Goal: Task Accomplishment & Management: Complete application form

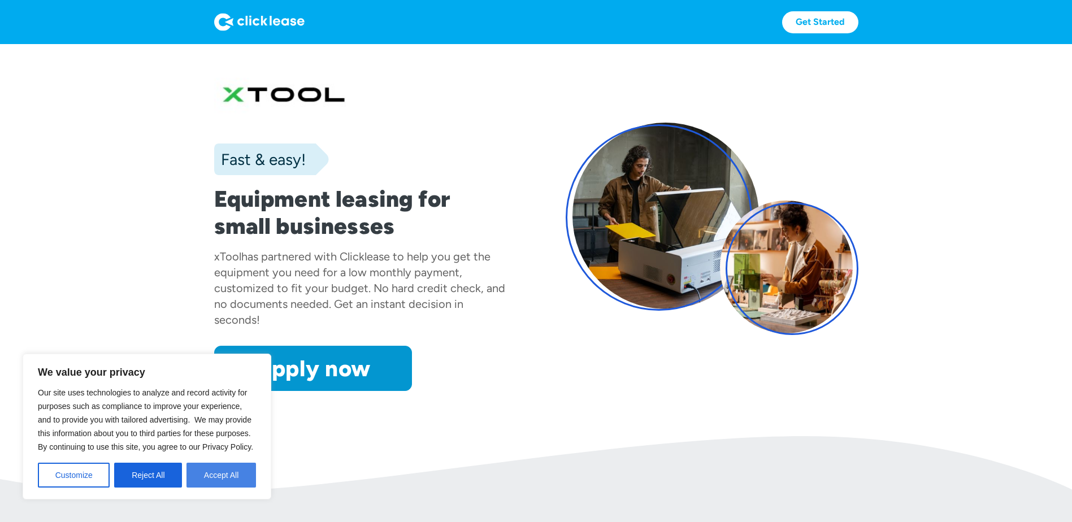
click at [217, 469] on button "Accept All" at bounding box center [220, 475] width 69 height 25
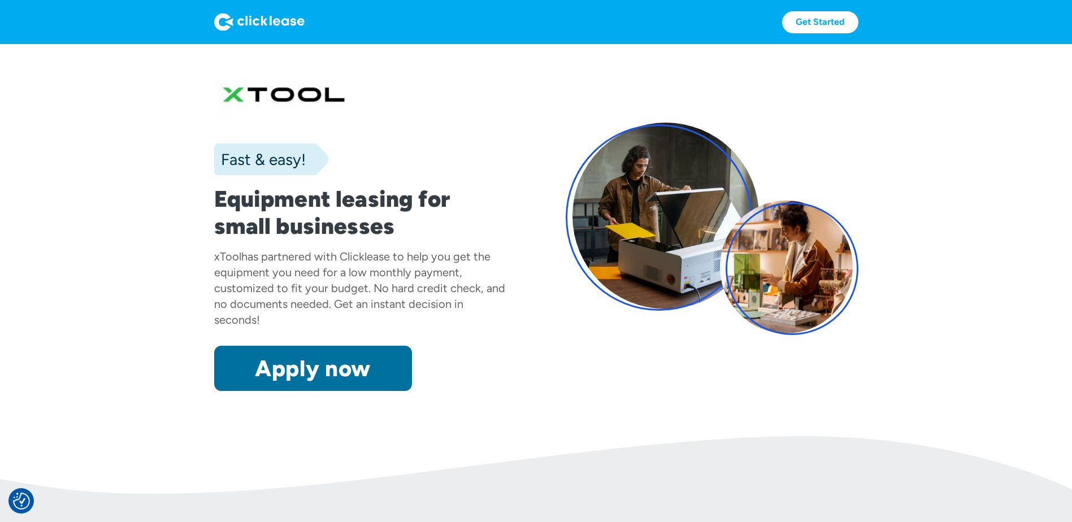
click at [344, 371] on link "Apply now" at bounding box center [313, 368] width 198 height 45
